Goal: Task Accomplishment & Management: Manage account settings

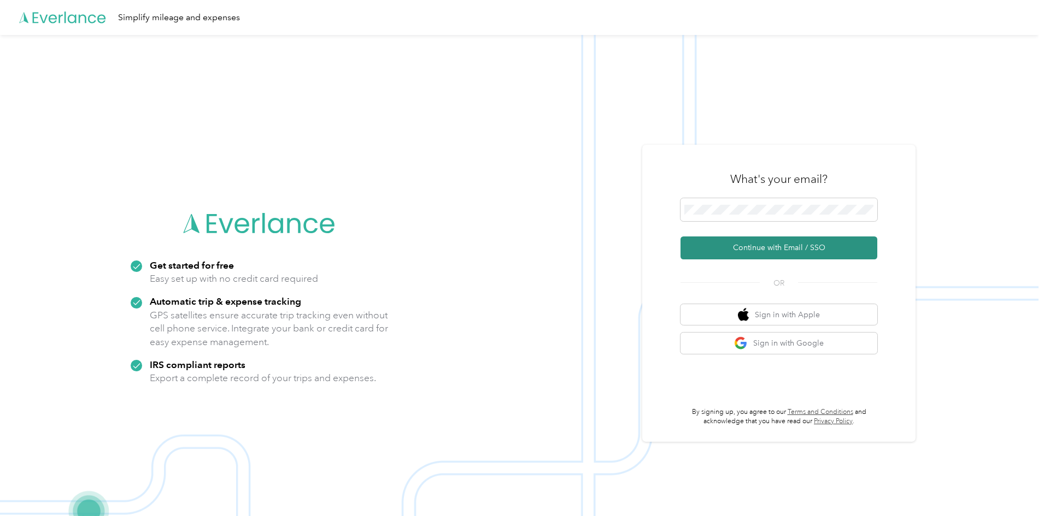
click at [791, 251] on button "Continue with Email / SSO" at bounding box center [778, 248] width 197 height 23
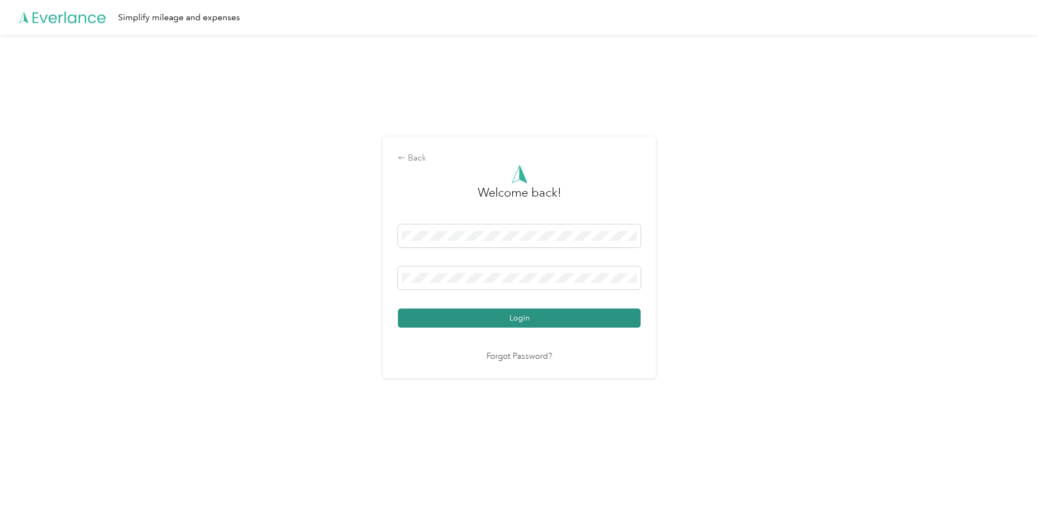
click at [549, 315] on button "Login" at bounding box center [519, 318] width 243 height 19
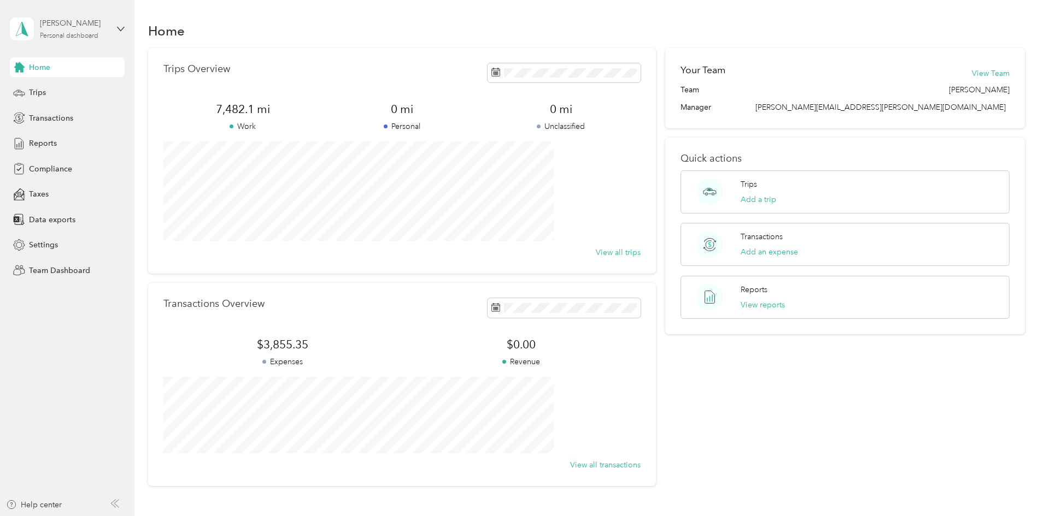
click at [99, 26] on div "[PERSON_NAME]" at bounding box center [74, 22] width 68 height 11
click at [70, 86] on div "Team dashboard" at bounding box center [49, 87] width 58 height 11
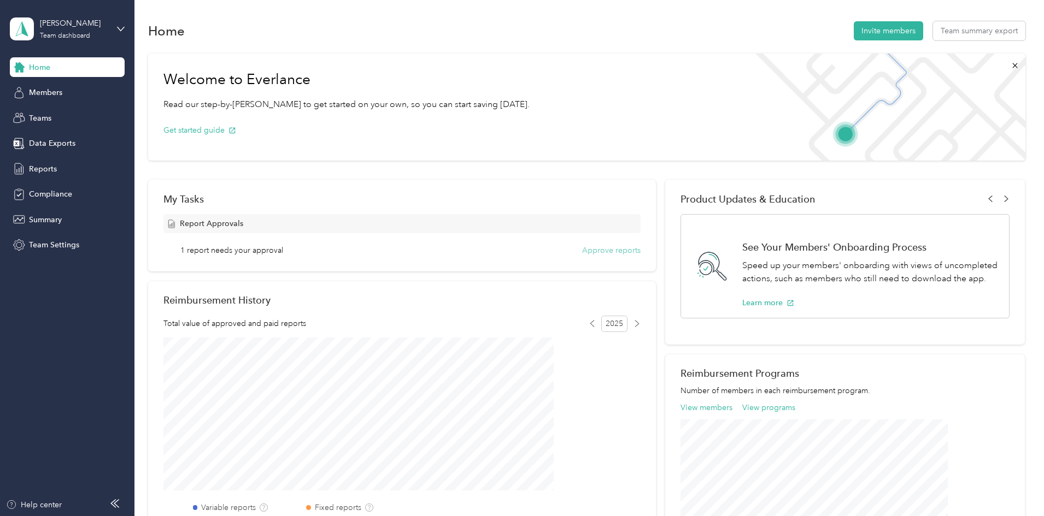
click at [600, 249] on button "Approve reports" at bounding box center [611, 250] width 58 height 11
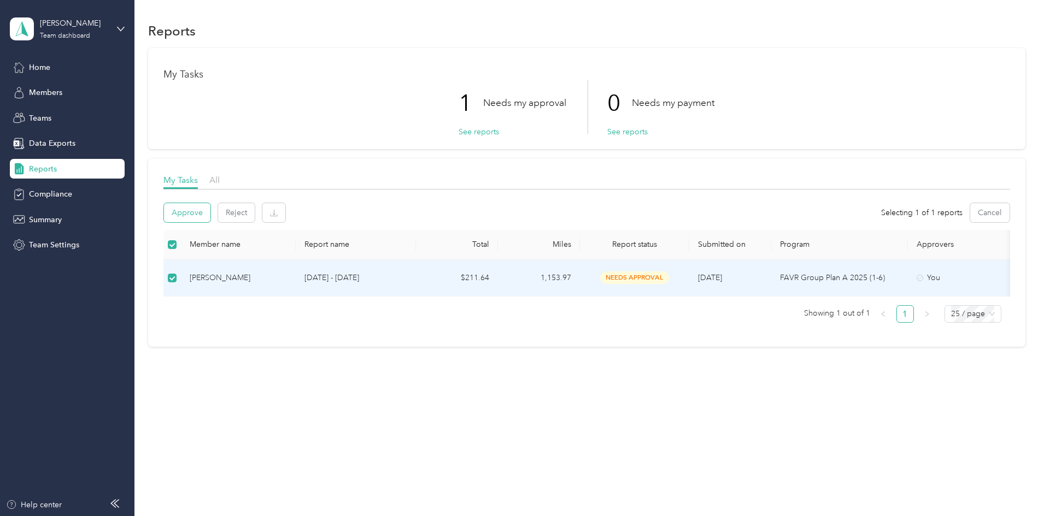
click at [210, 210] on button "Approve" at bounding box center [187, 212] width 46 height 19
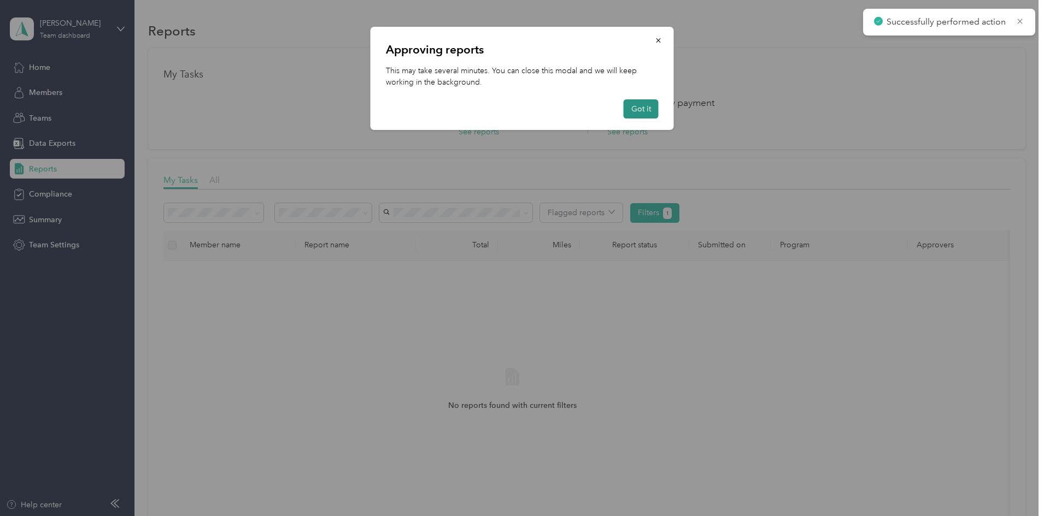
click at [639, 111] on button "Got it" at bounding box center [641, 108] width 35 height 19
